Goal: Task Accomplishment & Management: Manage account settings

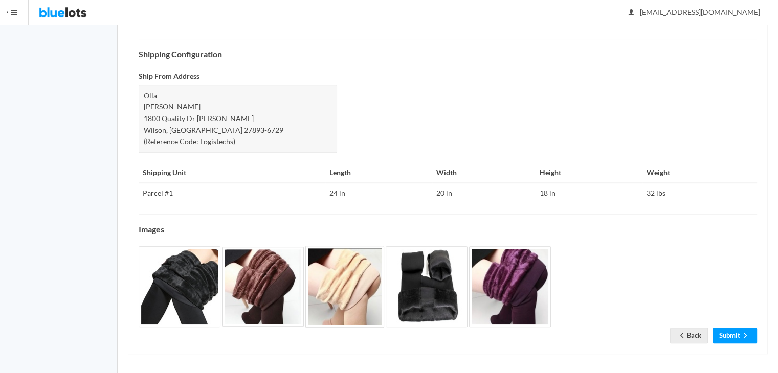
scroll to position [403, 0]
click at [690, 329] on link "Back" at bounding box center [689, 336] width 38 height 16
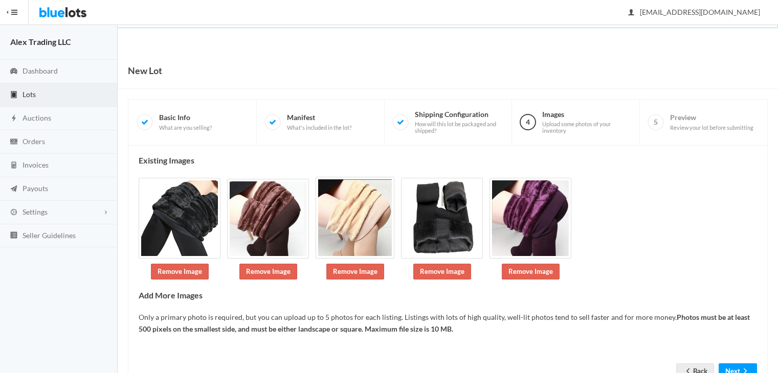
scroll to position [37, 0]
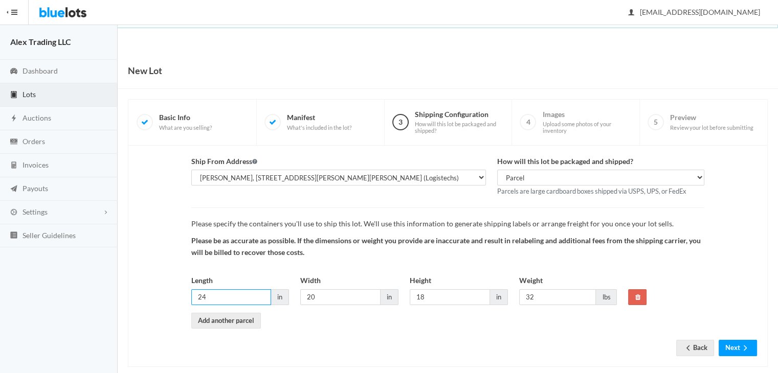
click at [225, 297] on input "24" at bounding box center [231, 298] width 80 height 16
type input "20"
type input "30"
click at [734, 341] on button "Next" at bounding box center [738, 348] width 38 height 16
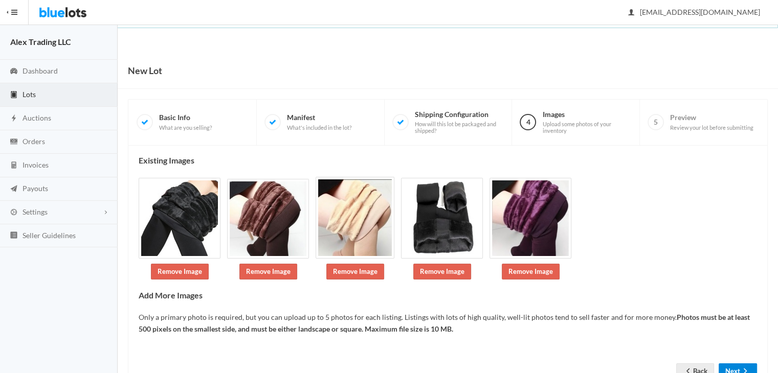
click at [743, 365] on button "Next" at bounding box center [738, 372] width 38 height 16
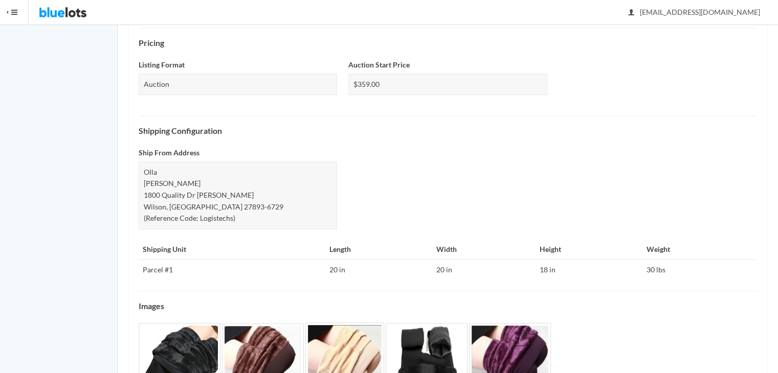
scroll to position [403, 0]
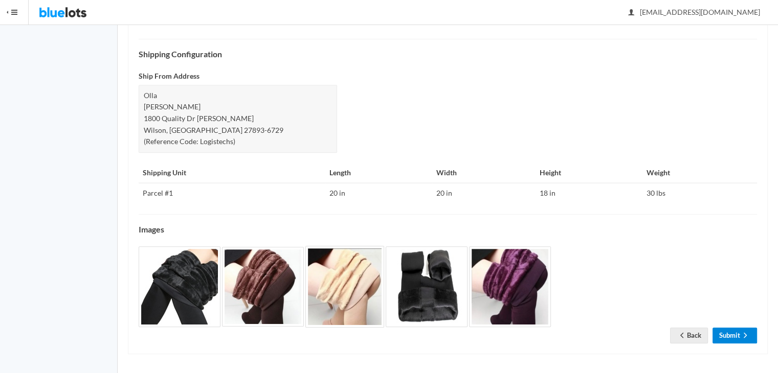
click at [742, 331] on icon "arrow forward" at bounding box center [745, 335] width 10 height 8
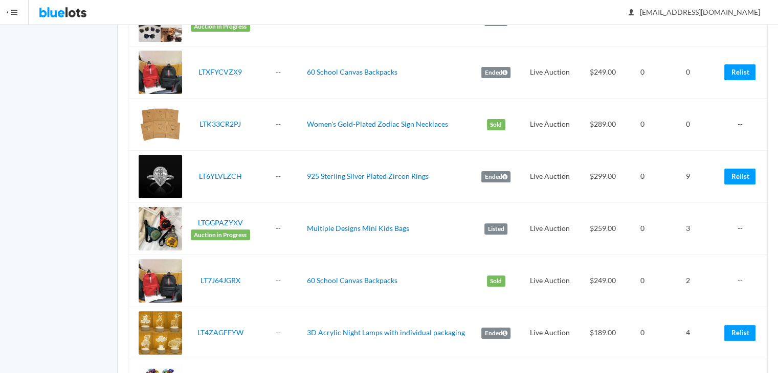
scroll to position [285, 0]
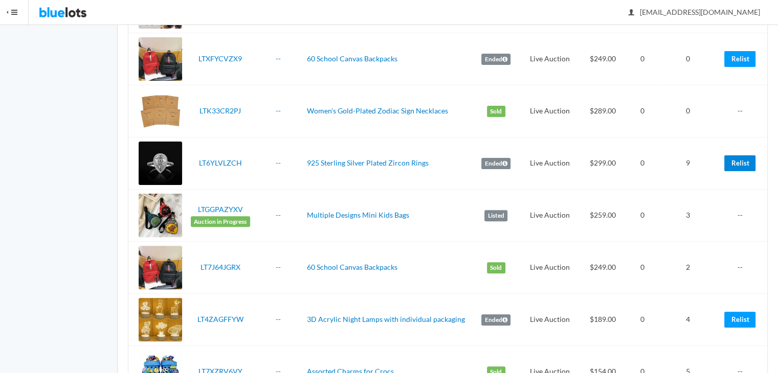
drag, startPoint x: 740, startPoint y: 164, endPoint x: 288, endPoint y: 13, distance: 475.9
click at [740, 164] on link "Relist" at bounding box center [739, 163] width 31 height 16
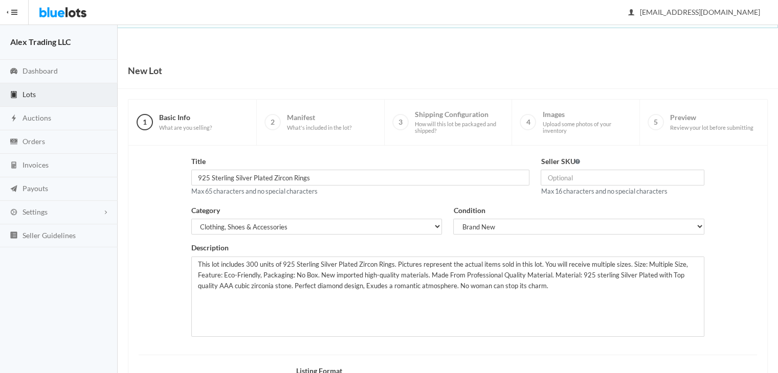
scroll to position [137, 0]
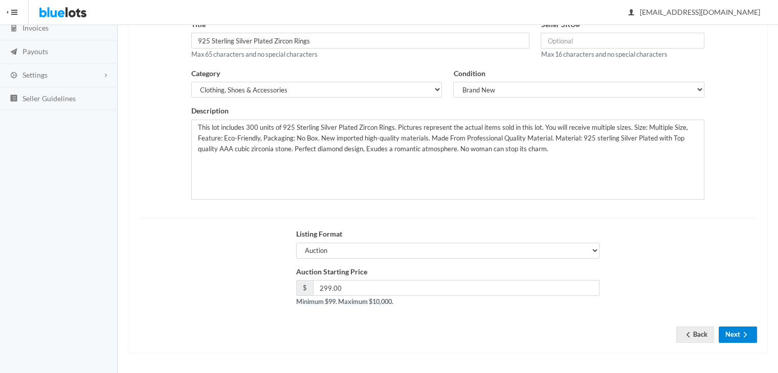
click at [740, 339] on button "Next" at bounding box center [738, 335] width 38 height 16
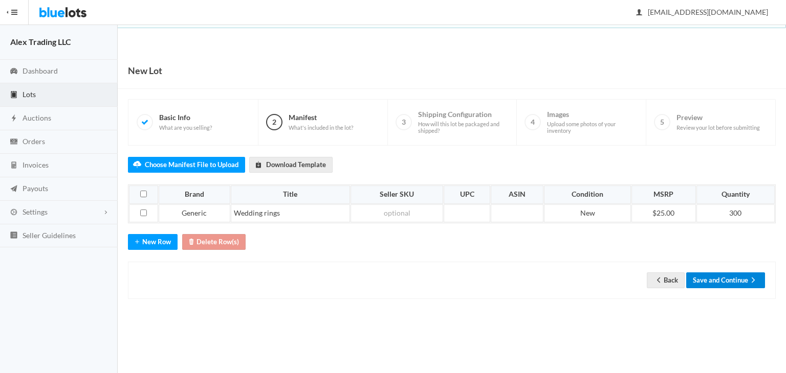
click at [726, 277] on button "Save and Continue" at bounding box center [725, 281] width 79 height 16
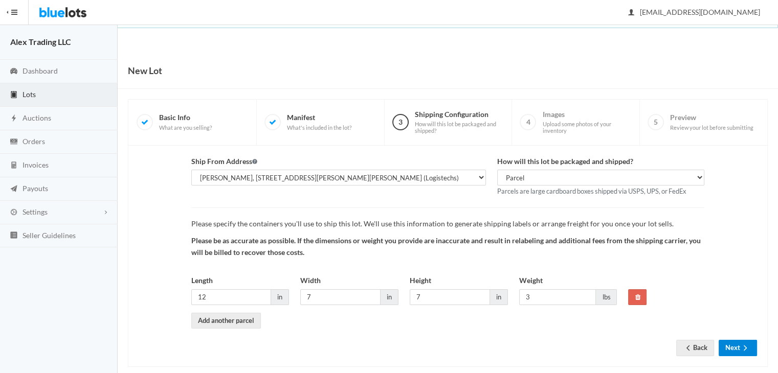
click at [728, 343] on button "Next" at bounding box center [738, 348] width 38 height 16
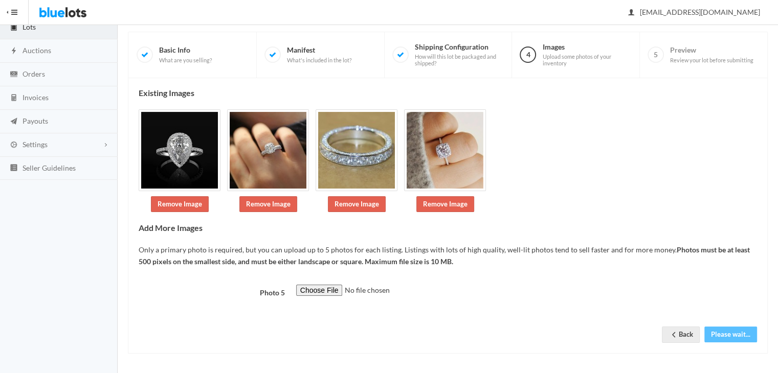
scroll to position [68, 0]
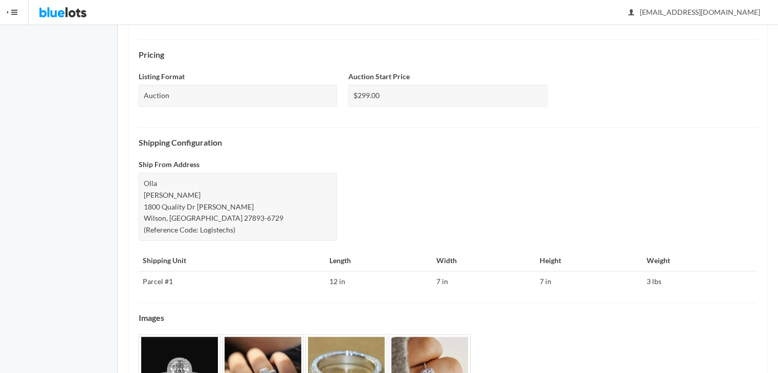
scroll to position [414, 0]
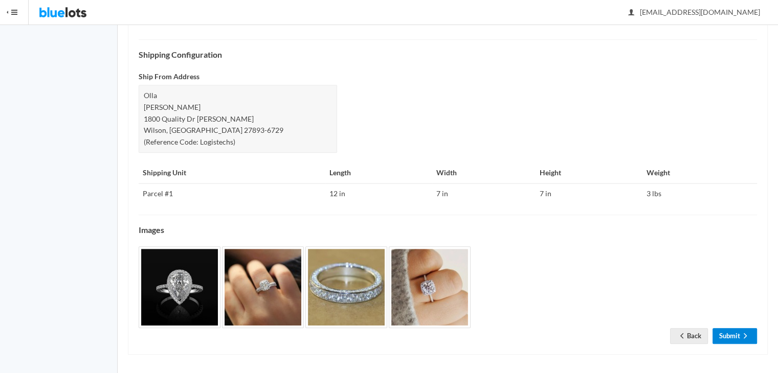
drag, startPoint x: 739, startPoint y: 335, endPoint x: 411, endPoint y: 140, distance: 381.7
click at [739, 335] on link "Submit" at bounding box center [735, 336] width 45 height 16
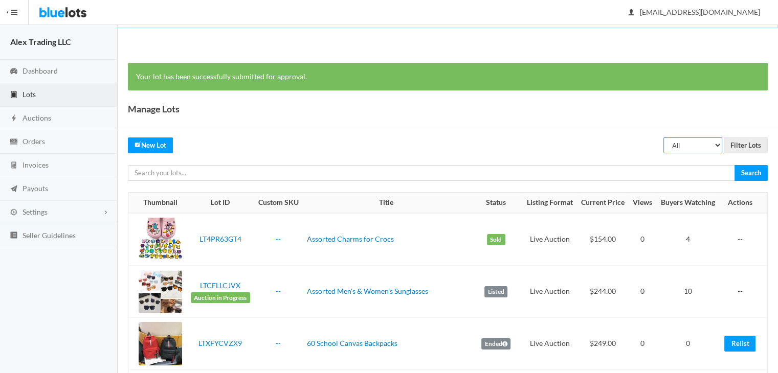
click at [686, 145] on select "All Draft Unreviewed Rejected Scheduled Listed Sold Ended" at bounding box center [692, 146] width 59 height 16
select select "ended"
click at [664, 138] on select "All Draft Unreviewed Rejected Scheduled Listed Sold Ended" at bounding box center [692, 146] width 59 height 16
click at [744, 140] on input "Filter Lots" at bounding box center [746, 146] width 44 height 16
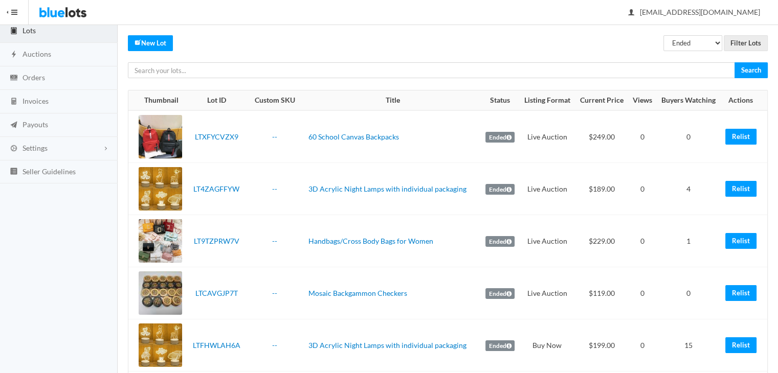
drag, startPoint x: 783, startPoint y: 197, endPoint x: 784, endPoint y: 248, distance: 50.2
click at [777, 248] on html "Bluelots is for sale. If you are interested in purchasing the business, please …" at bounding box center [389, 122] width 778 height 373
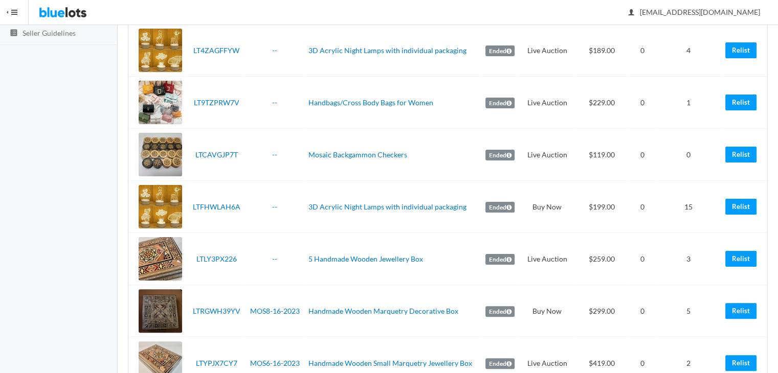
scroll to position [200, 0]
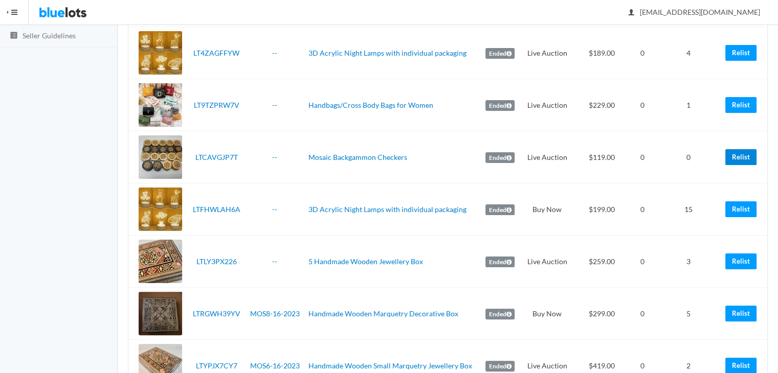
click at [742, 158] on link "Relist" at bounding box center [740, 157] width 31 height 16
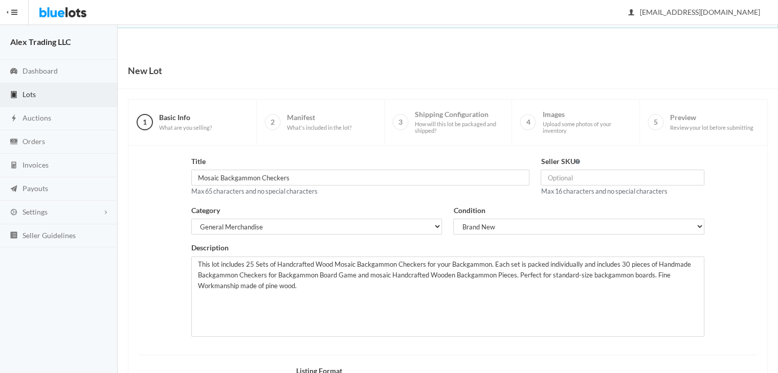
scroll to position [137, 0]
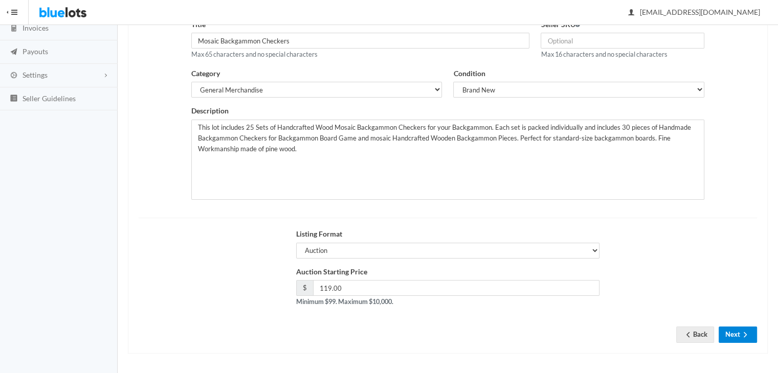
click at [739, 334] on button "Next" at bounding box center [738, 335] width 38 height 16
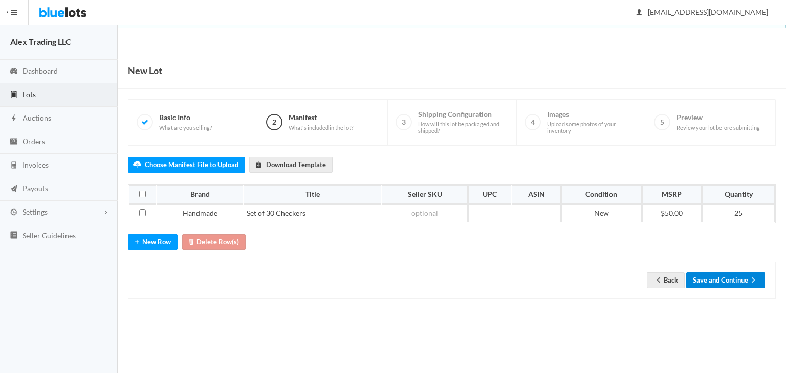
drag, startPoint x: 729, startPoint y: 281, endPoint x: 727, endPoint y: 308, distance: 27.2
click at [729, 281] on button "Save and Continue" at bounding box center [725, 281] width 79 height 16
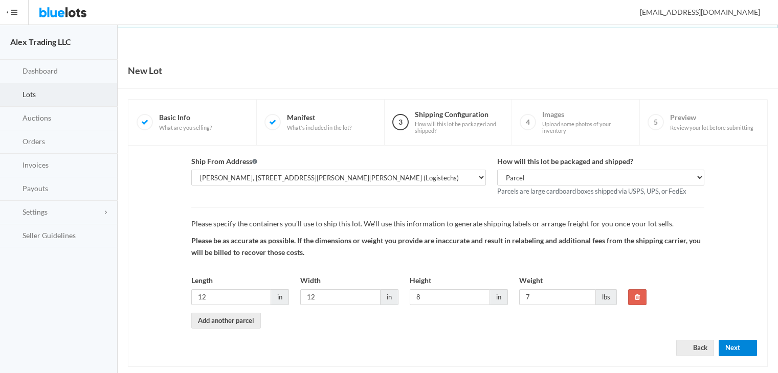
click at [731, 345] on button "Next" at bounding box center [738, 348] width 38 height 16
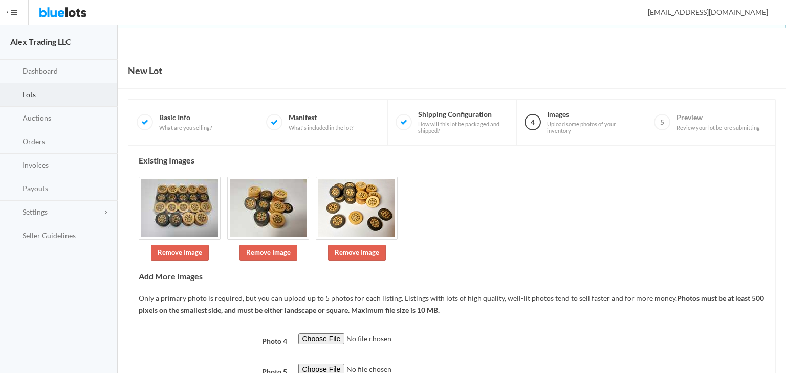
click at [544, 258] on div "Existing Images Remove Image Remove Image Remove Image Add More Images Only a p…" at bounding box center [452, 289] width 626 height 266
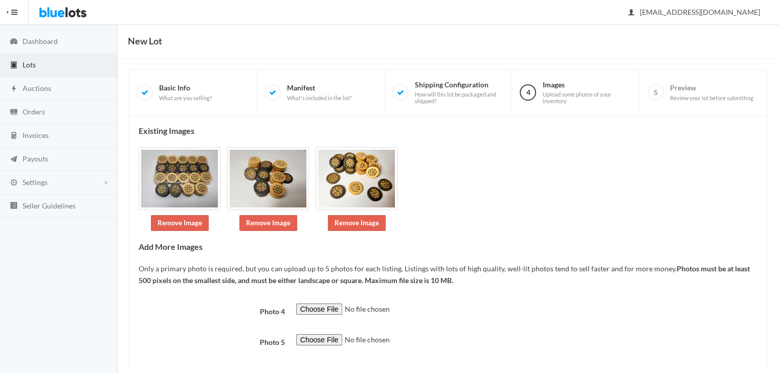
scroll to position [80, 0]
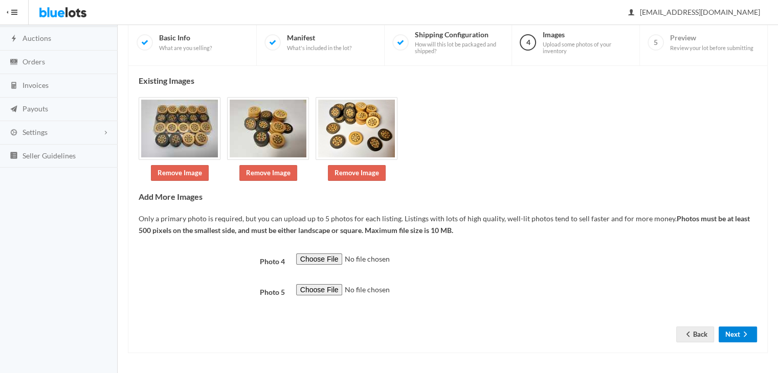
click at [744, 338] on ion-icon "arrow forward" at bounding box center [745, 335] width 10 height 10
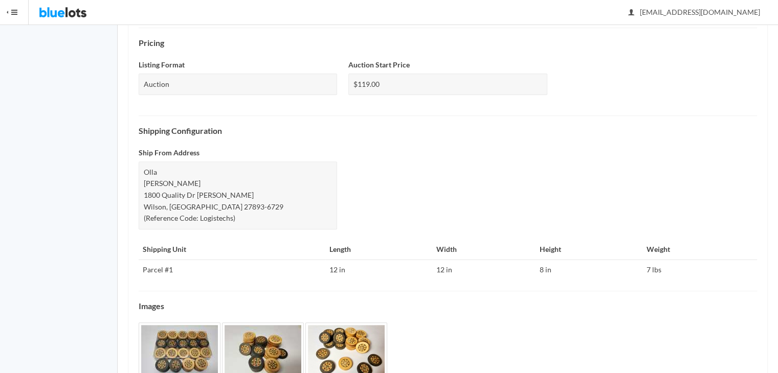
scroll to position [384, 0]
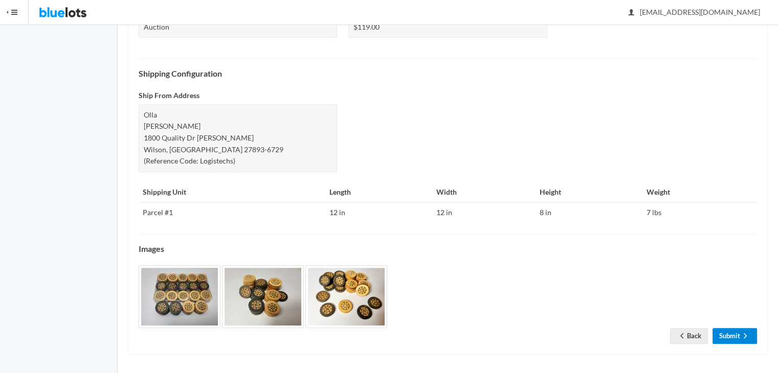
click at [739, 335] on link "Submit" at bounding box center [735, 336] width 45 height 16
